Goal: Book appointment/travel/reservation

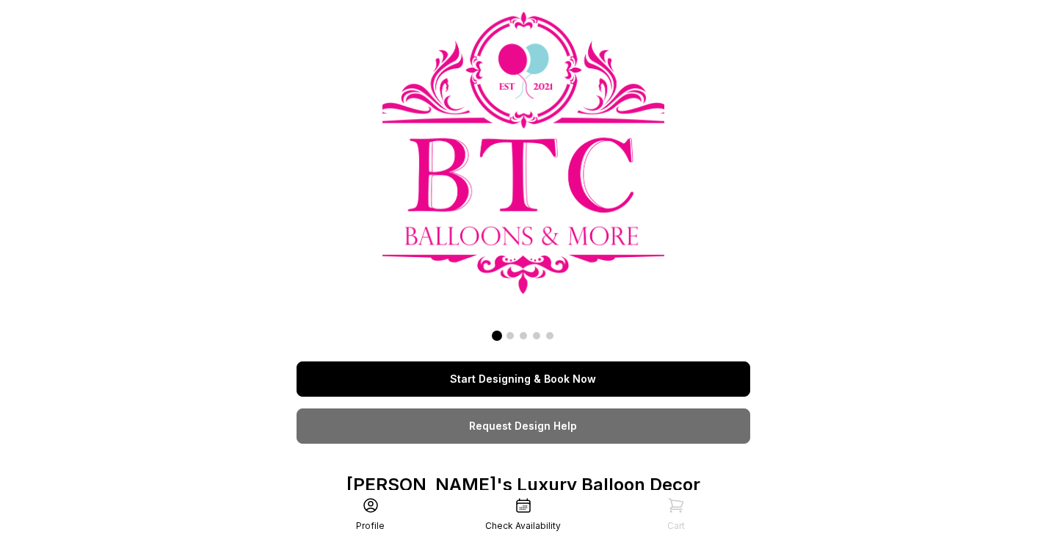
scroll to position [206, 0]
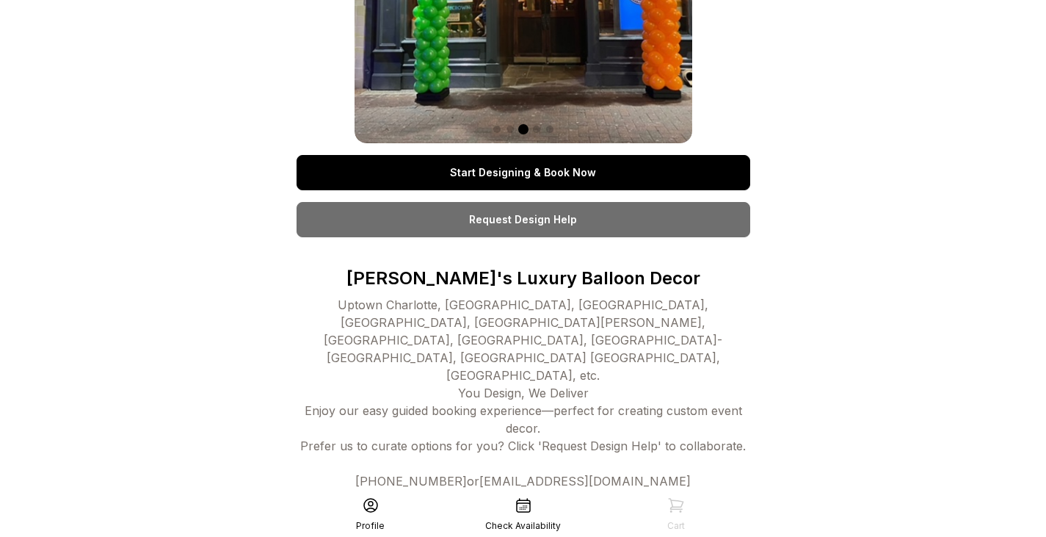
click at [577, 172] on link "Start Designing & Book Now" at bounding box center [524, 172] width 454 height 35
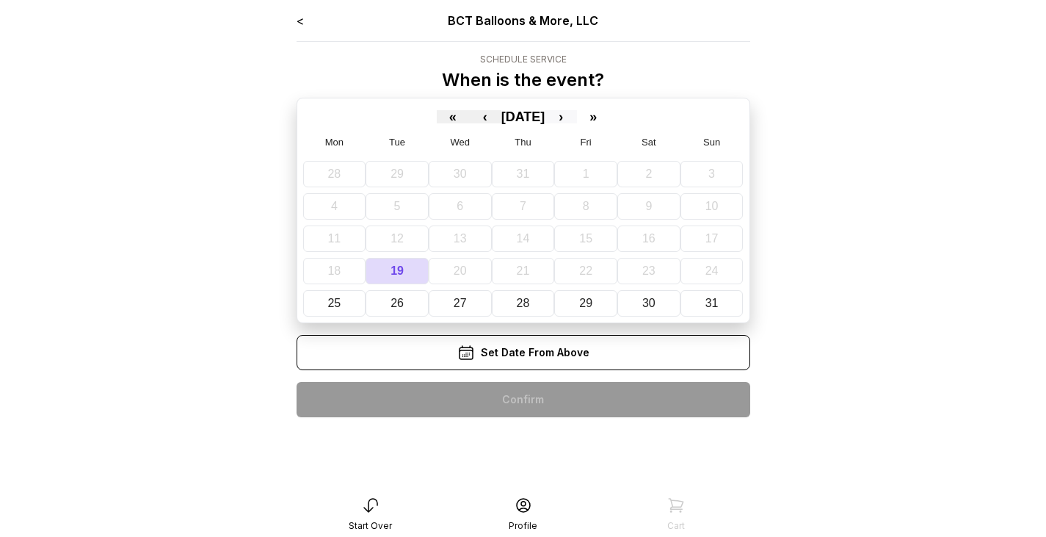
click at [577, 117] on button "›" at bounding box center [561, 116] width 32 height 13
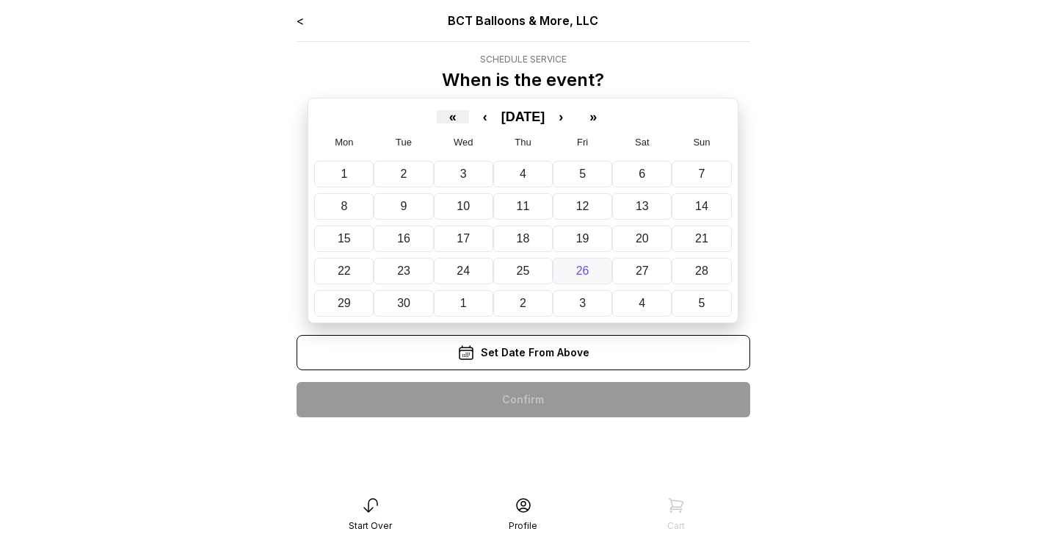
click at [585, 276] on abbr "26" at bounding box center [582, 270] width 13 height 12
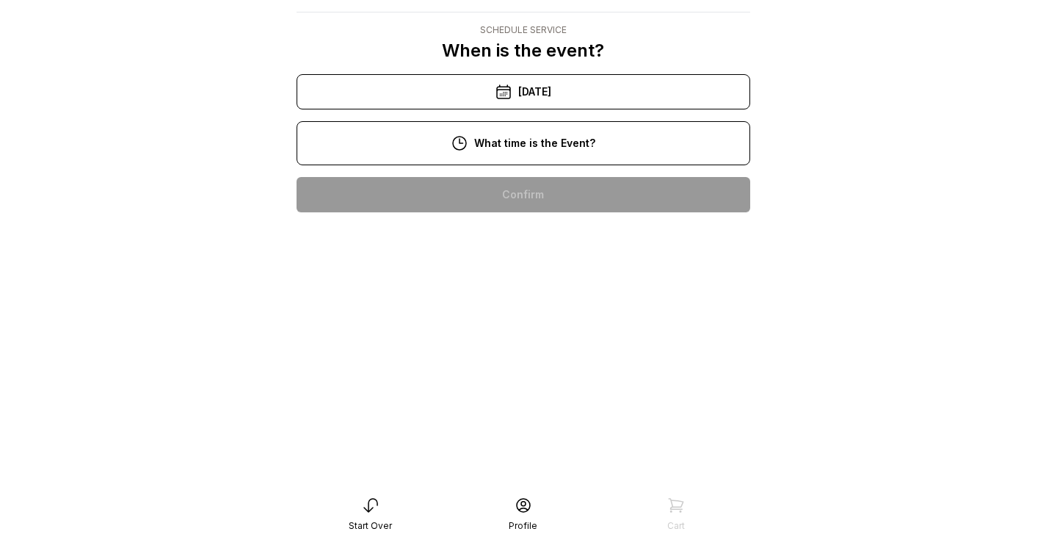
scroll to position [133, 0]
click at [534, 459] on div "4:00 pm" at bounding box center [523, 476] width 430 height 35
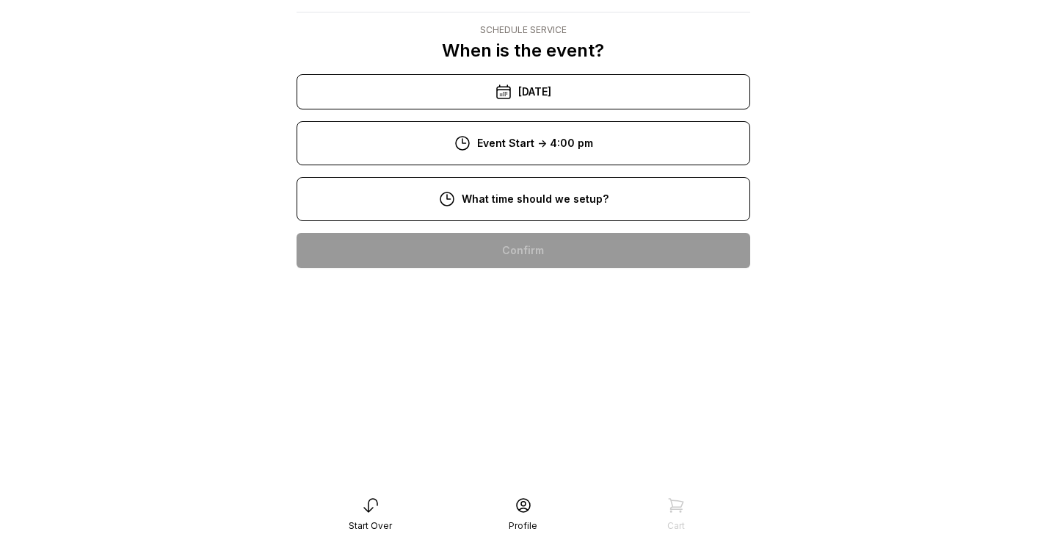
scroll to position [203, 0]
click at [529, 506] on div "5:00 pm" at bounding box center [523, 523] width 430 height 35
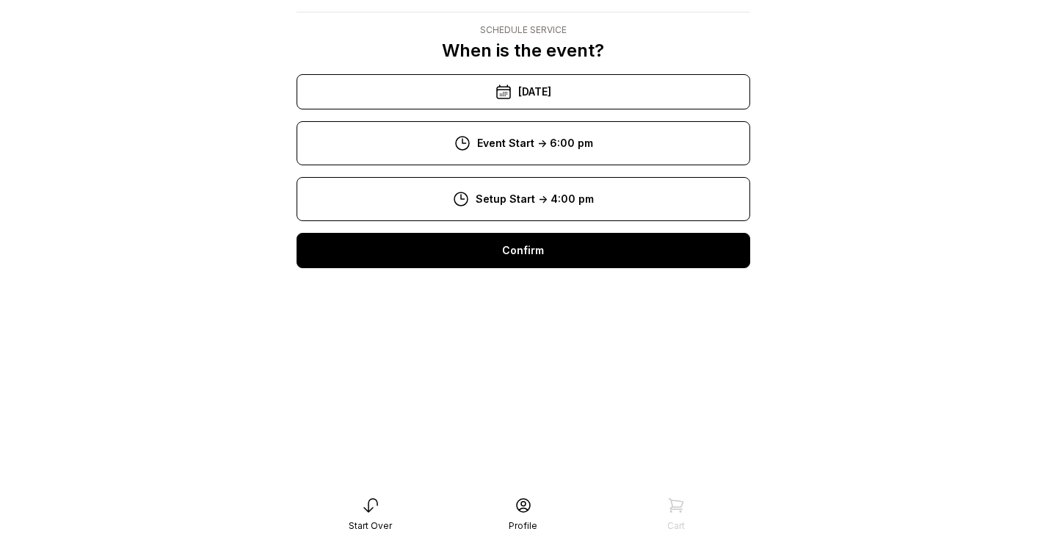
scroll to position [29, 0]
click at [501, 247] on div "Confirm" at bounding box center [524, 250] width 454 height 35
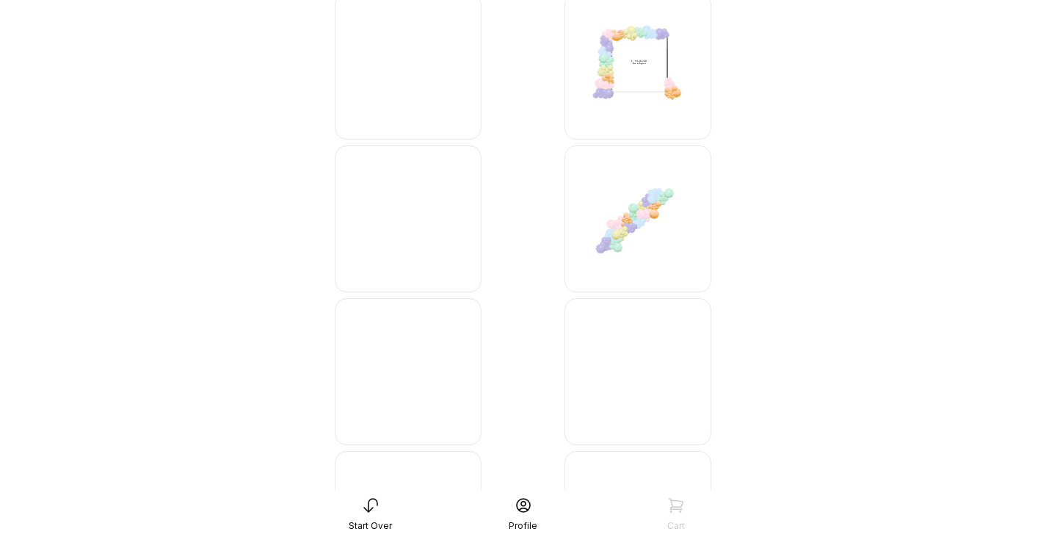
scroll to position [6970, 0]
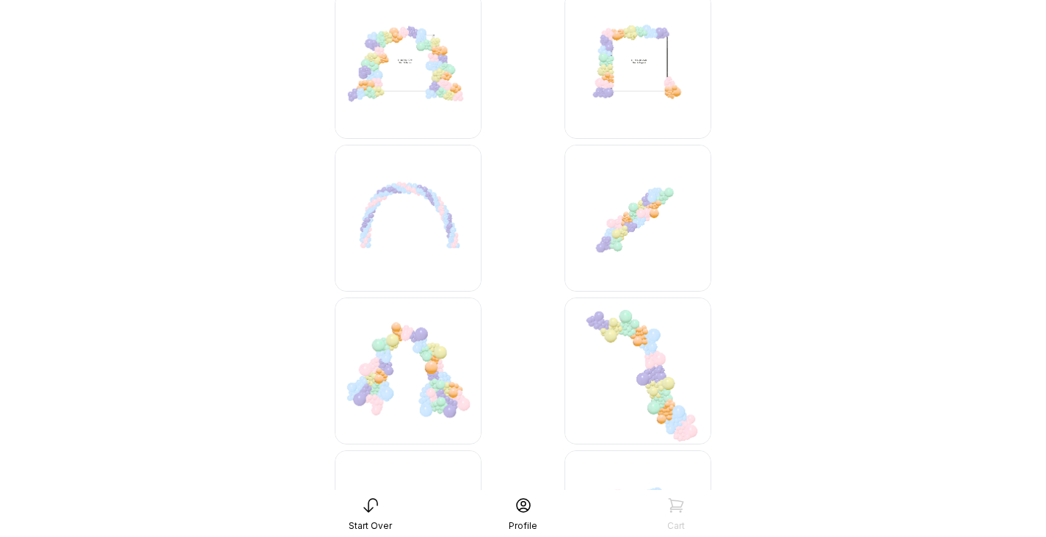
click at [664, 373] on img at bounding box center [637, 370] width 147 height 147
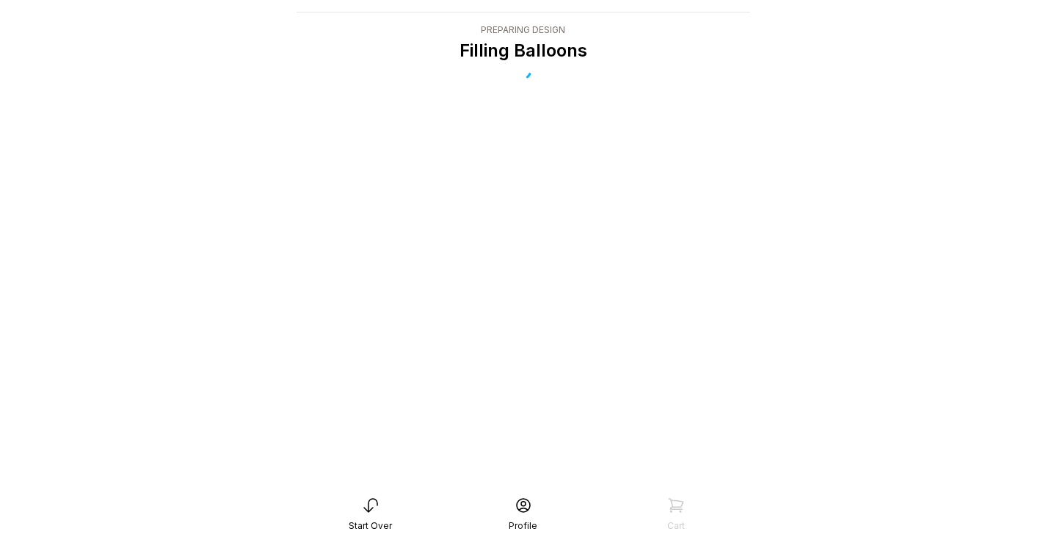
scroll to position [29, 0]
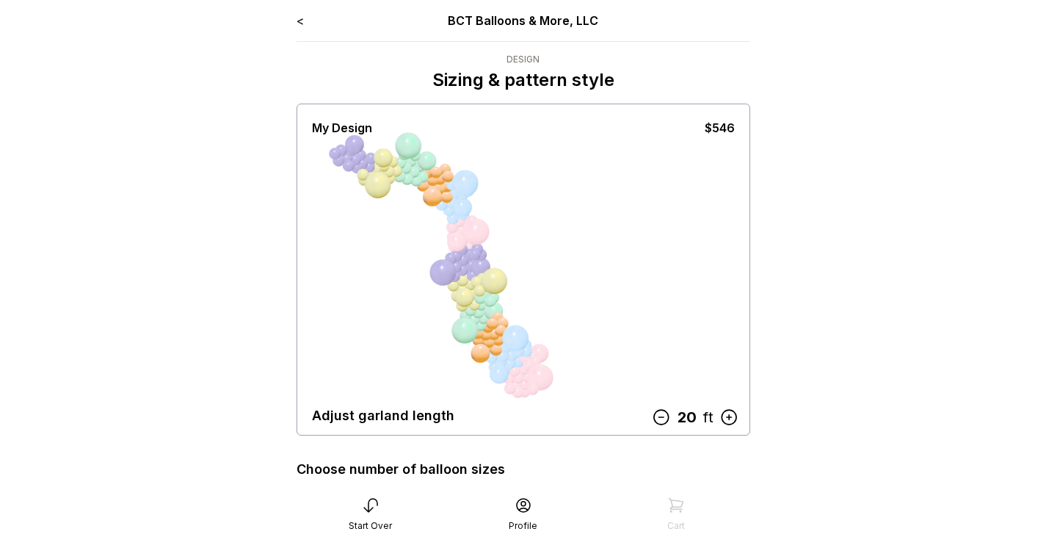
click at [661, 415] on icon at bounding box center [660, 416] width 19 height 19
click at [662, 420] on icon at bounding box center [663, 416] width 19 height 19
click at [662, 420] on icon at bounding box center [664, 416] width 19 height 19
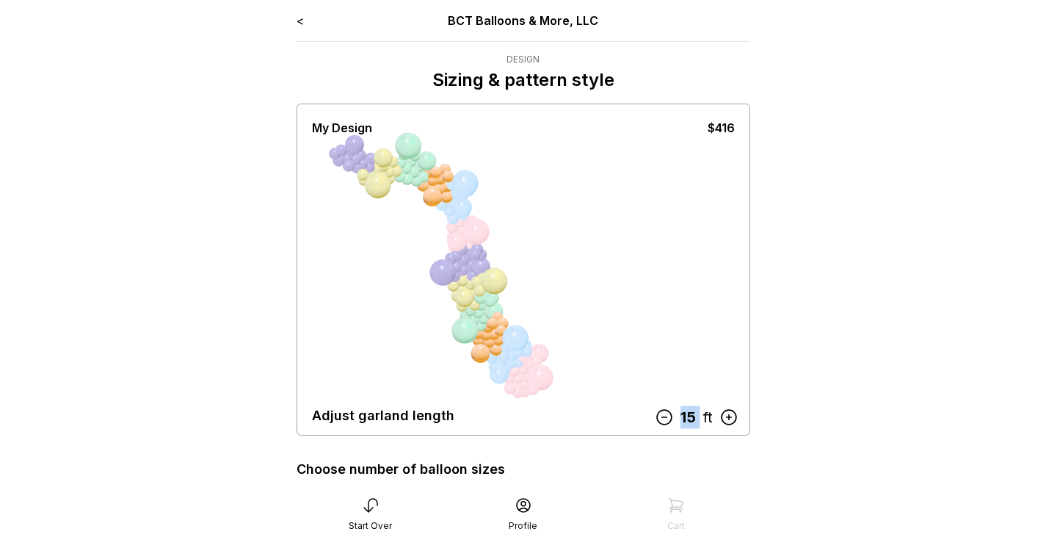
click at [662, 420] on icon at bounding box center [663, 416] width 19 height 19
click at [662, 420] on icon at bounding box center [664, 416] width 19 height 19
click at [662, 420] on icon at bounding box center [667, 416] width 19 height 19
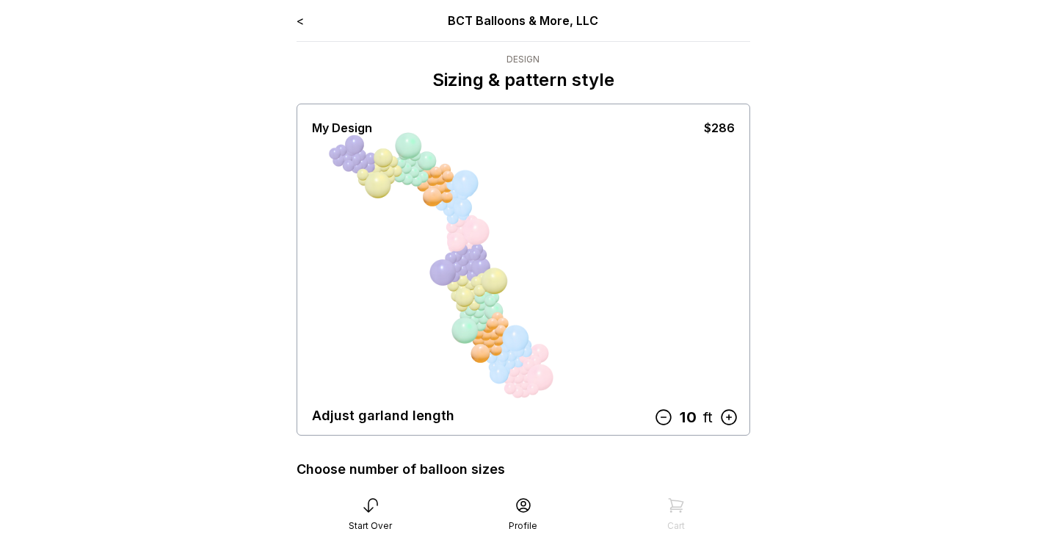
click at [662, 420] on icon at bounding box center [662, 416] width 19 height 19
click at [662, 420] on icon at bounding box center [670, 416] width 19 height 19
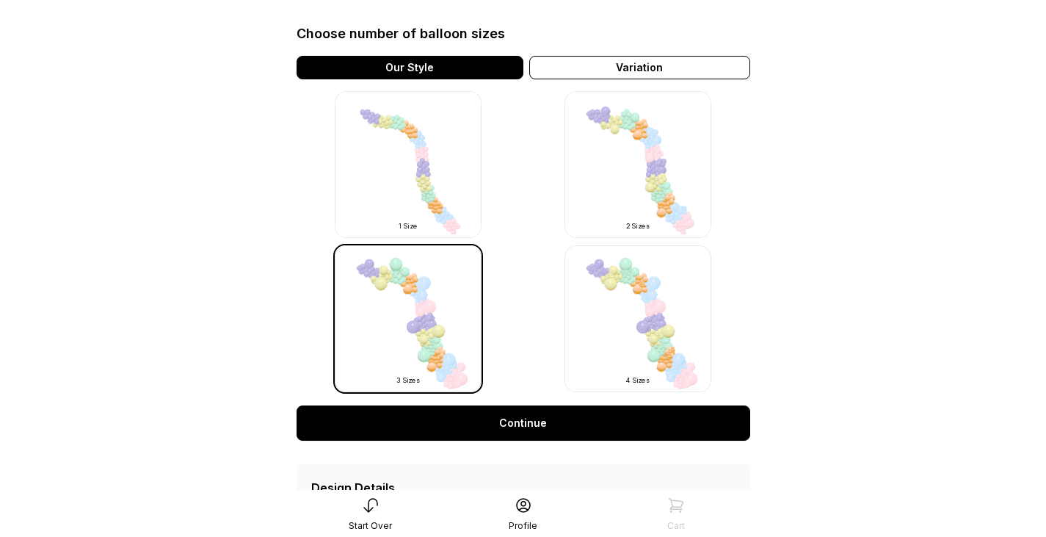
scroll to position [436, 0]
